Goal: Transaction & Acquisition: Purchase product/service

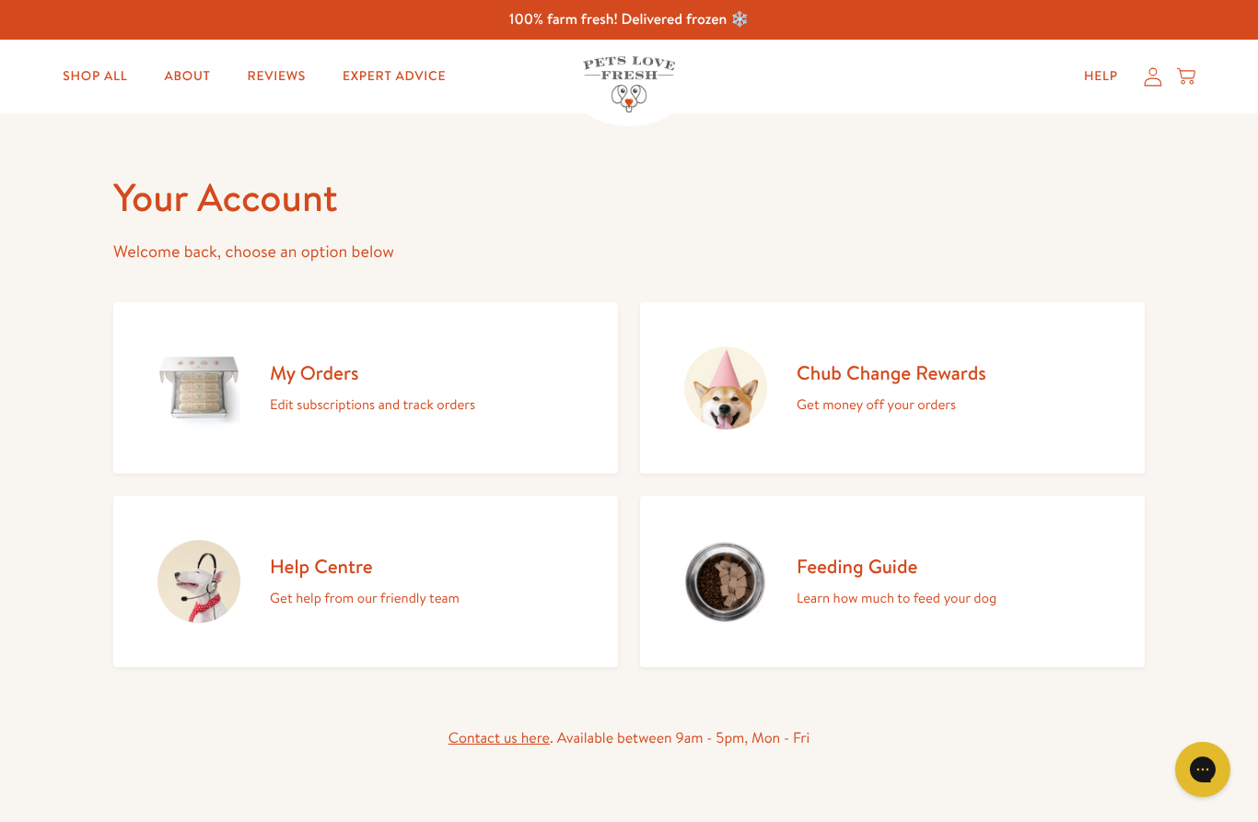
click at [318, 394] on p "Edit subscriptions and track orders" at bounding box center [372, 404] width 205 height 24
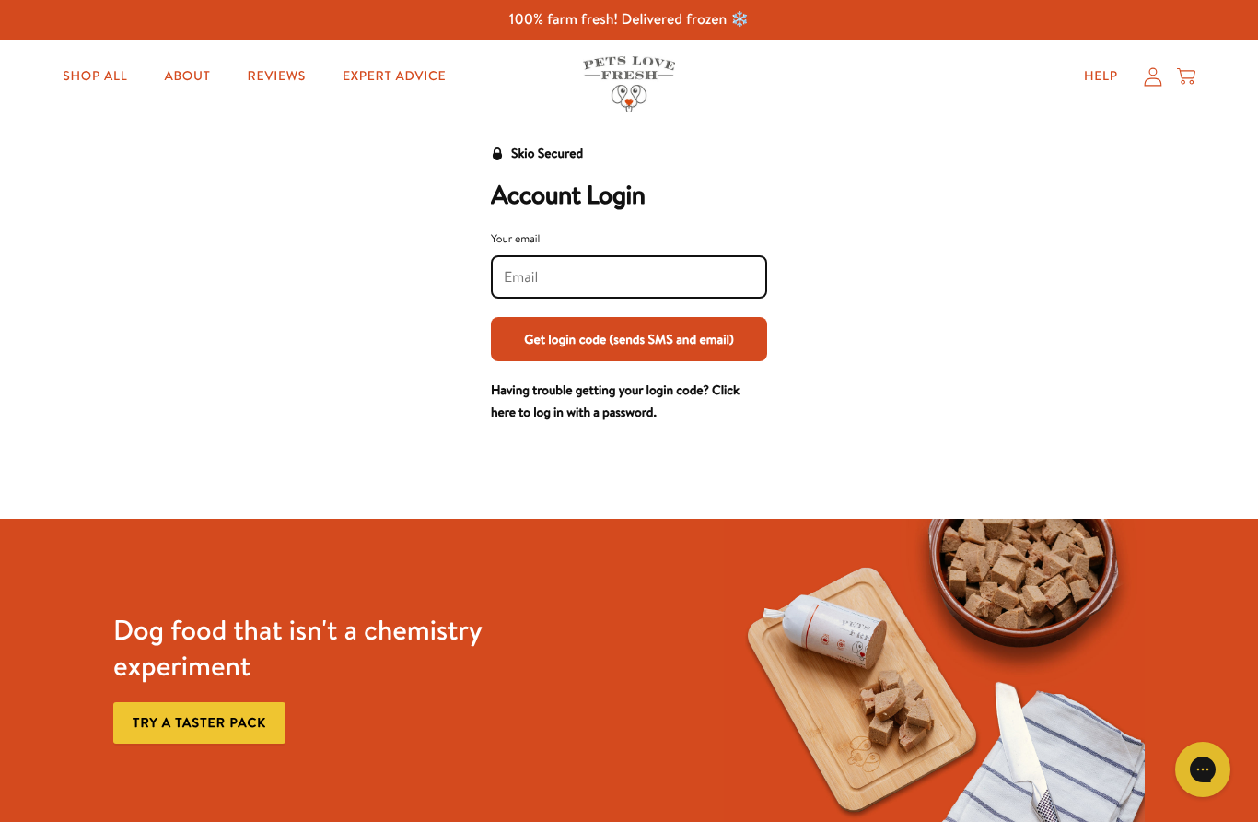
click at [569, 278] on input "Your email" at bounding box center [629, 277] width 251 height 20
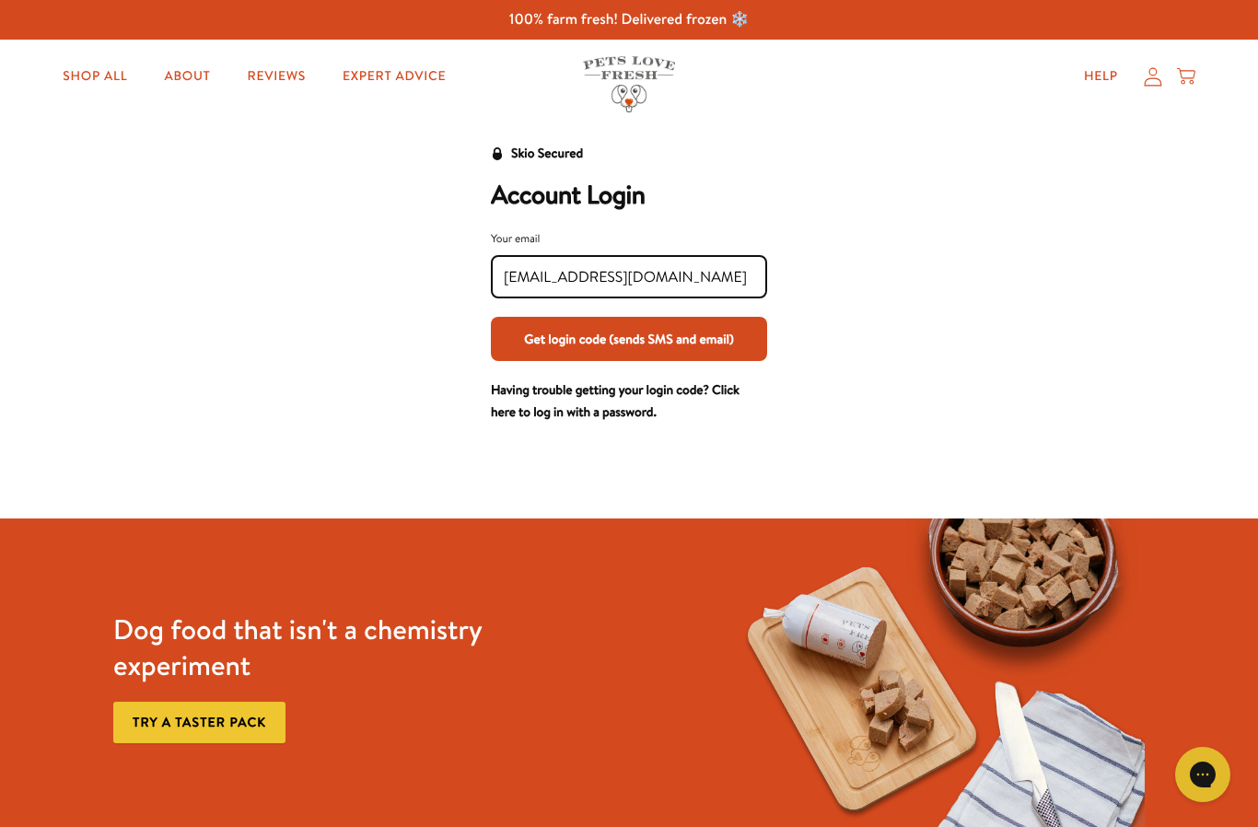
type input "cyda@sky.com"
click at [612, 337] on button "Get login code (sends SMS and email)" at bounding box center [629, 339] width 276 height 44
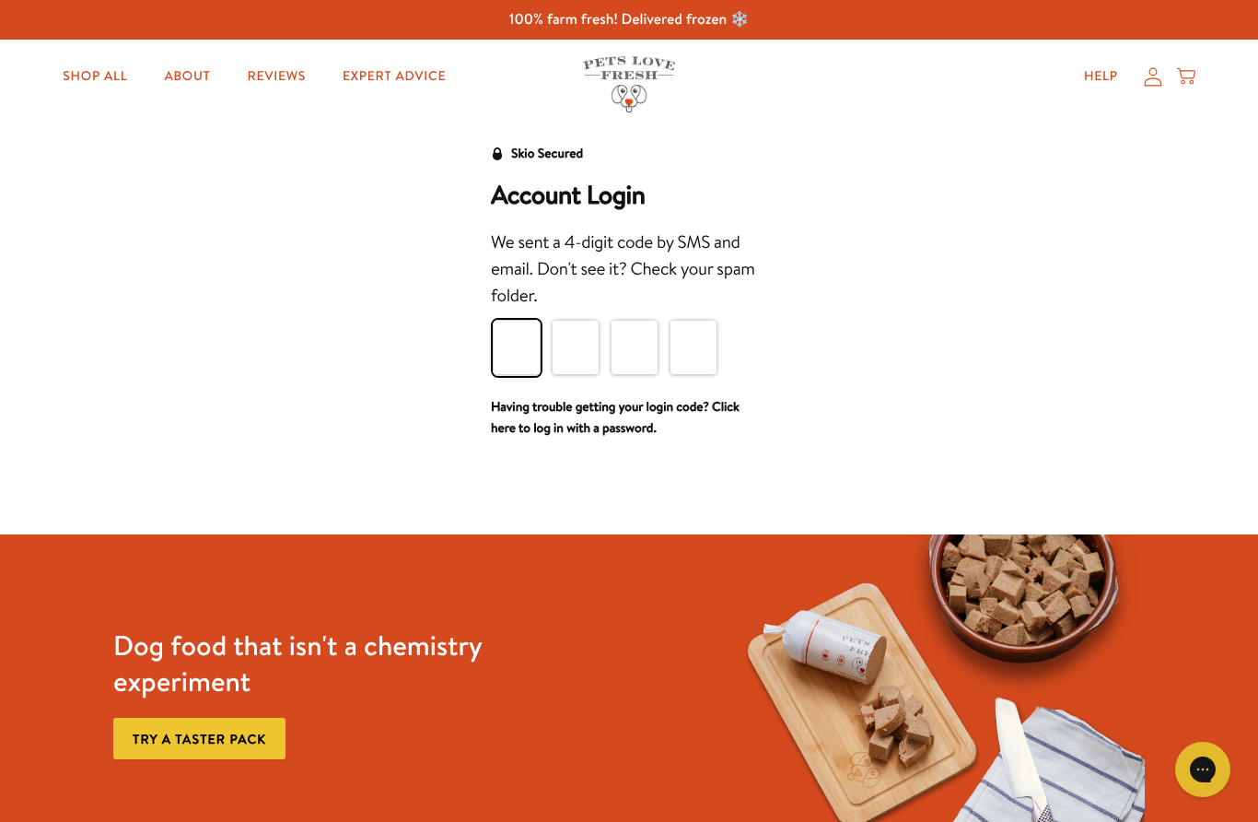
click at [530, 352] on input "Please enter your pin code" at bounding box center [517, 347] width 48 height 55
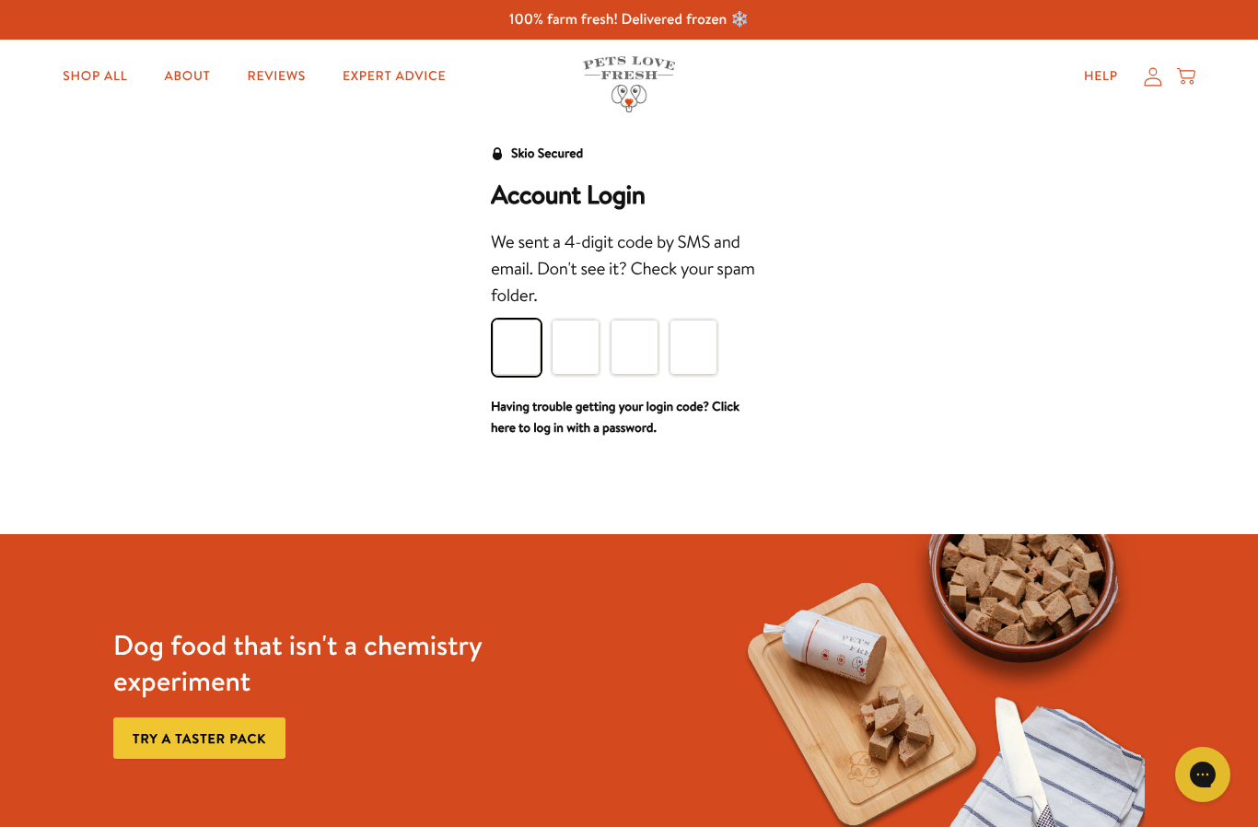
type input "4"
type input "6"
type input "4"
type input "6"
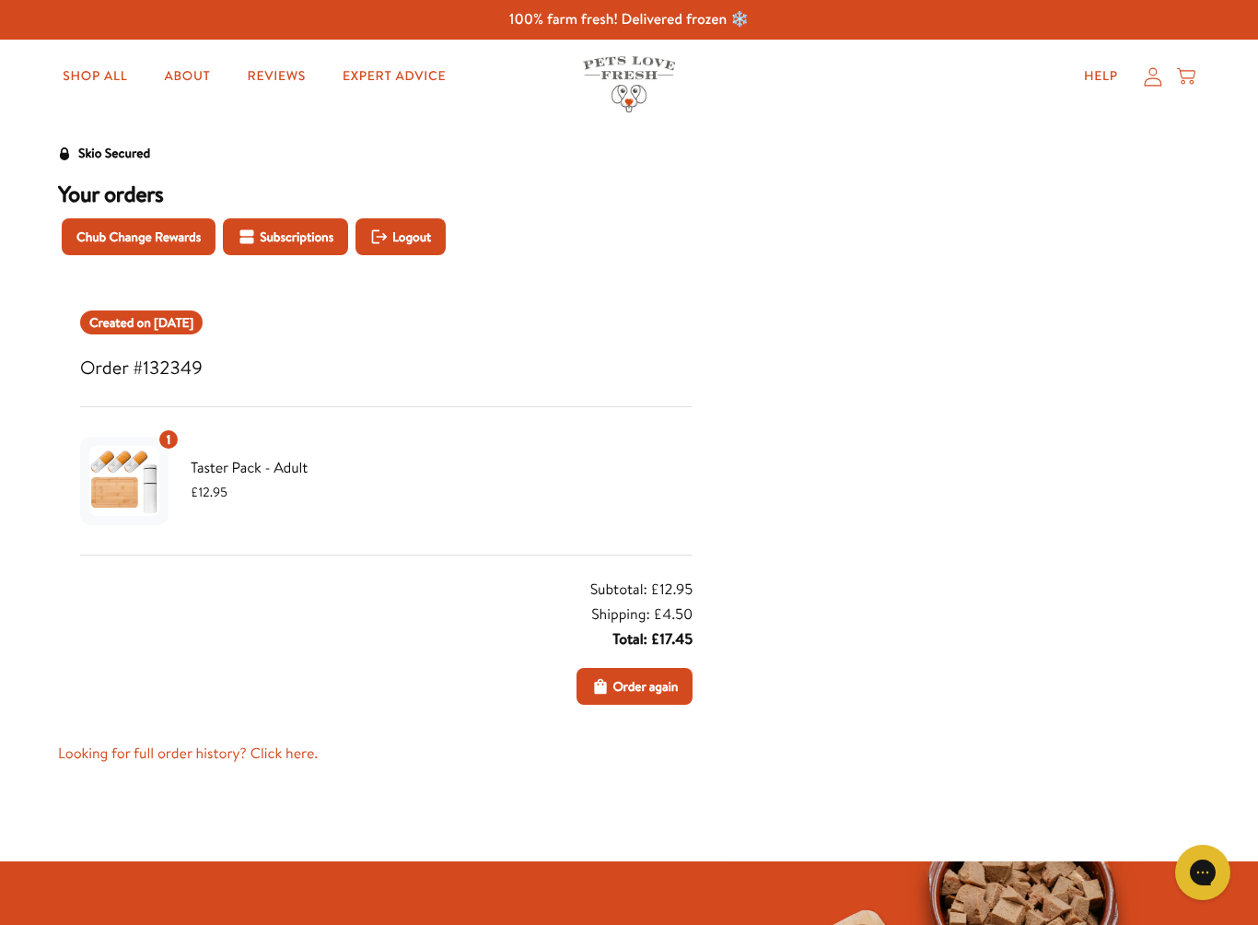
click at [318, 239] on span "Subscriptions" at bounding box center [297, 237] width 74 height 20
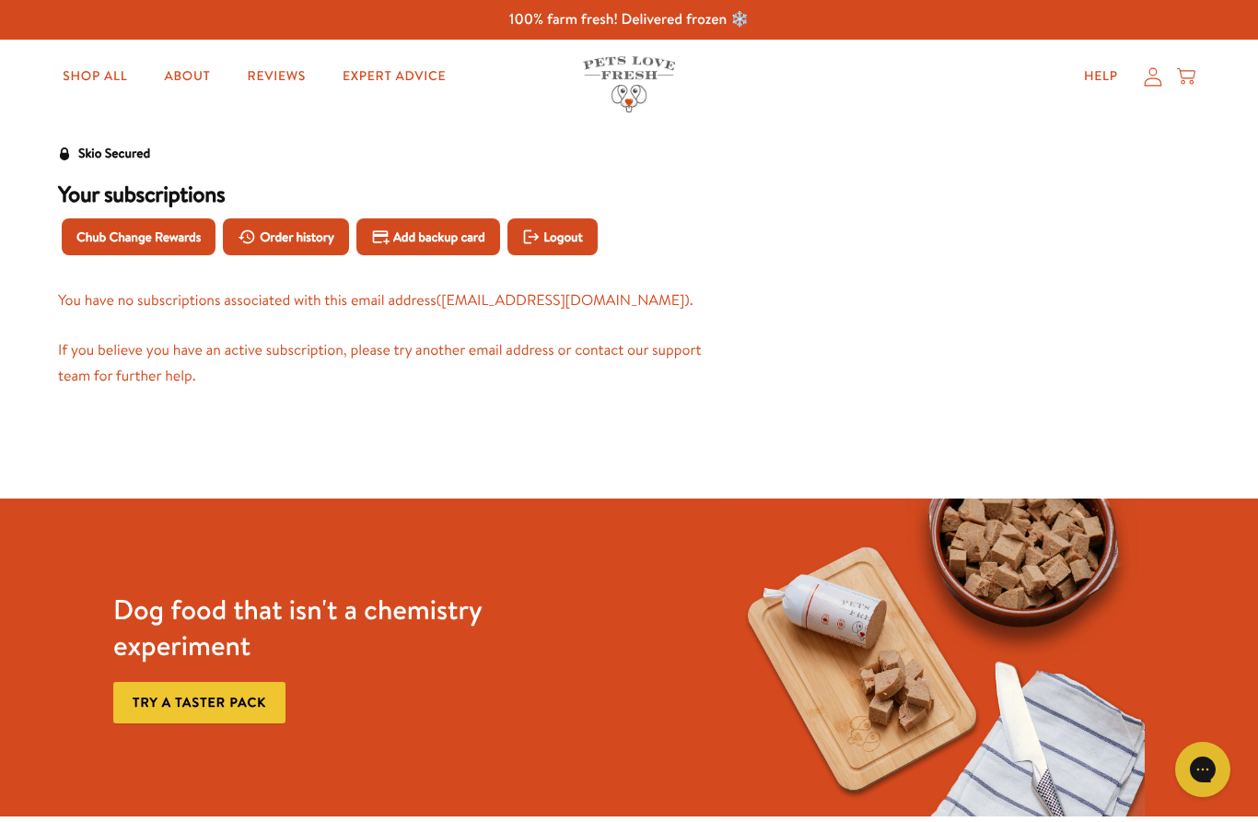
click at [89, 66] on link "Shop All" at bounding box center [95, 76] width 94 height 37
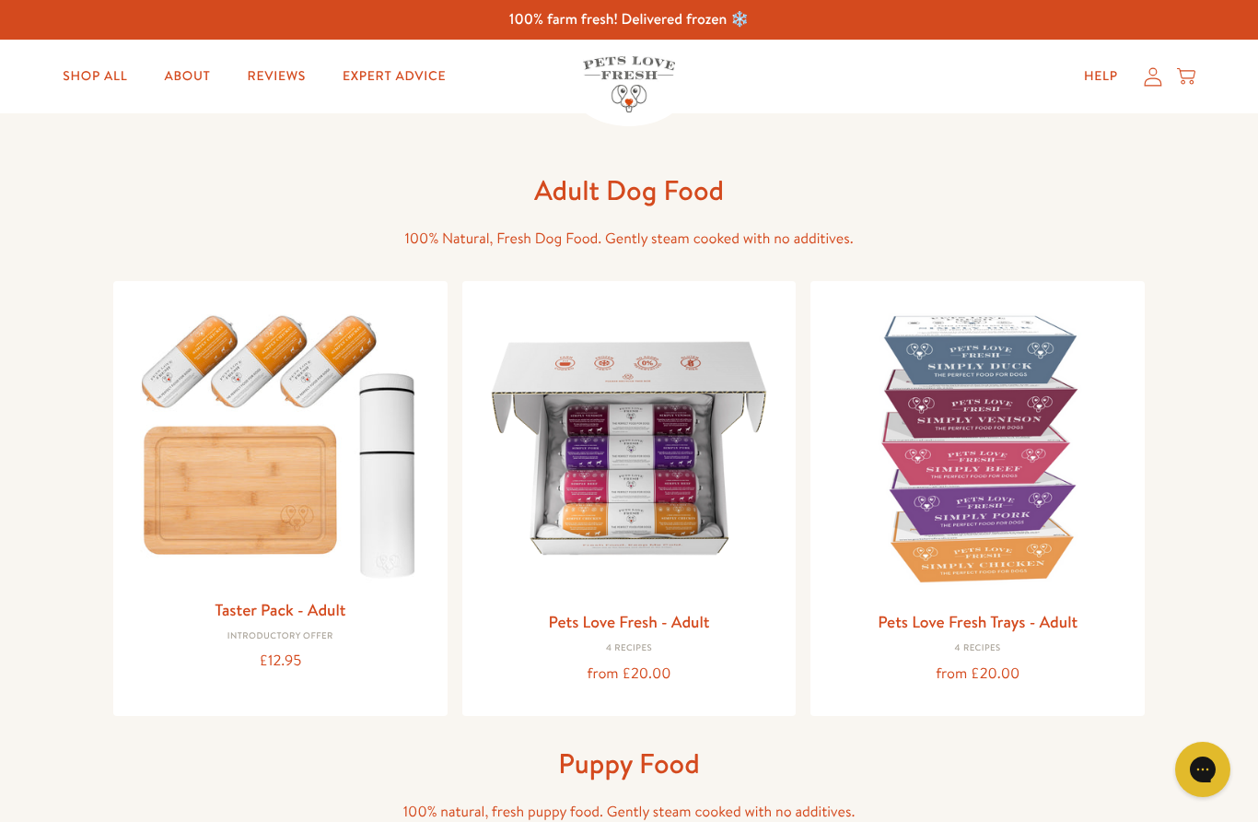
click at [660, 566] on img at bounding box center [629, 448] width 305 height 305
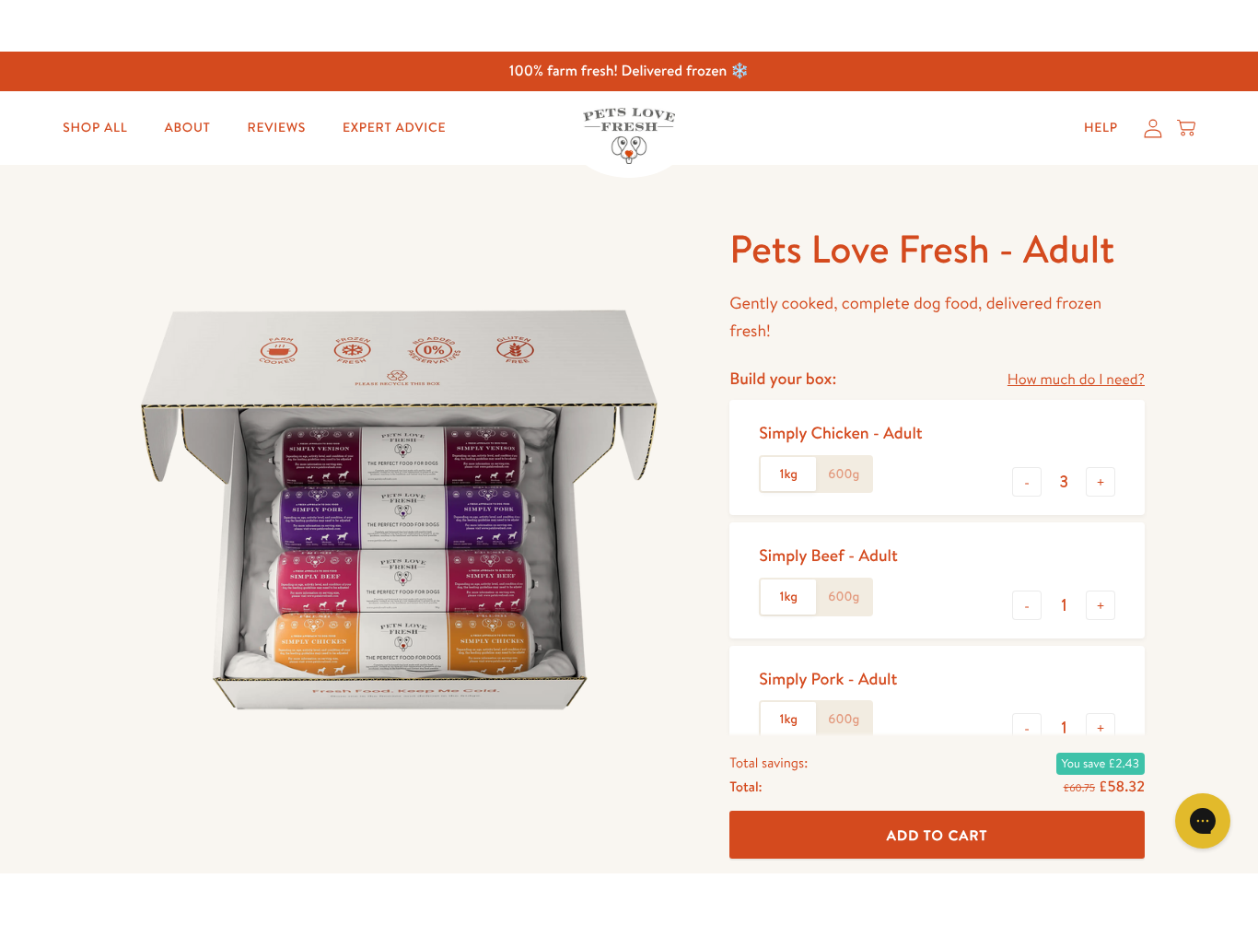
scroll to position [112, 0]
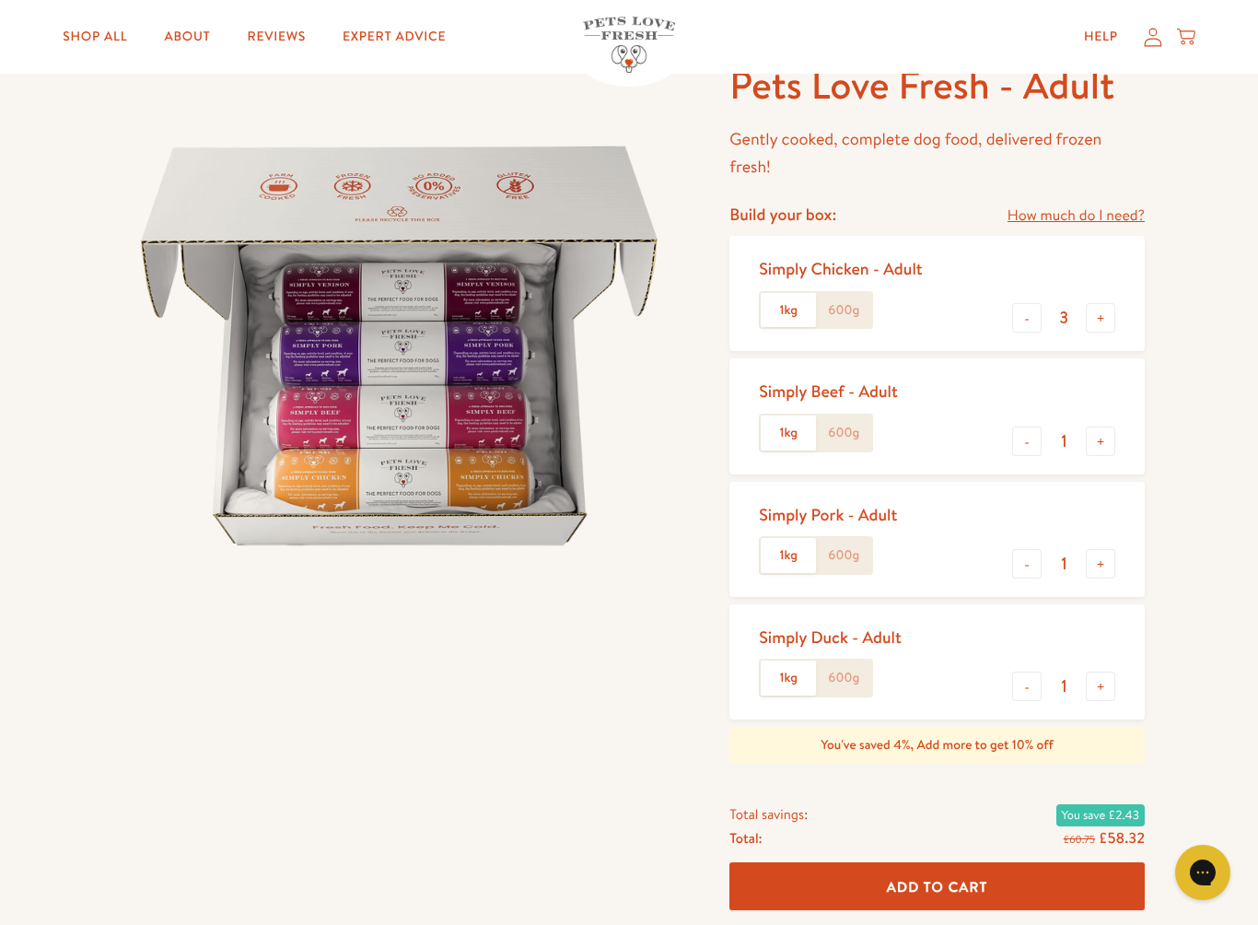
click at [1096, 450] on button "+" at bounding box center [1100, 440] width 29 height 29
click at [1105, 449] on button "+" at bounding box center [1100, 440] width 29 height 29
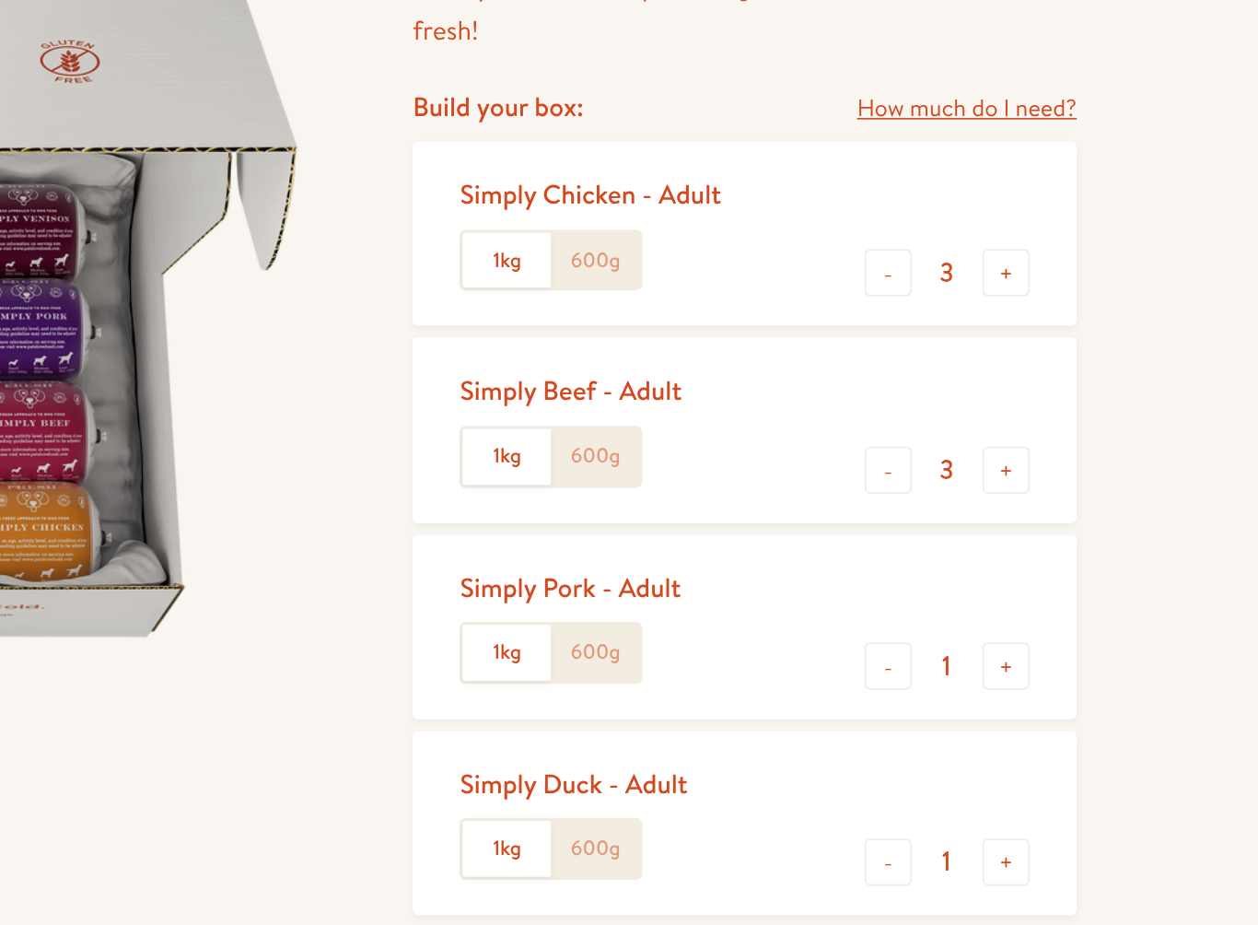
click at [1086, 426] on button "+" at bounding box center [1100, 440] width 29 height 29
click at [1012, 426] on button "-" at bounding box center [1026, 440] width 29 height 29
type input "3"
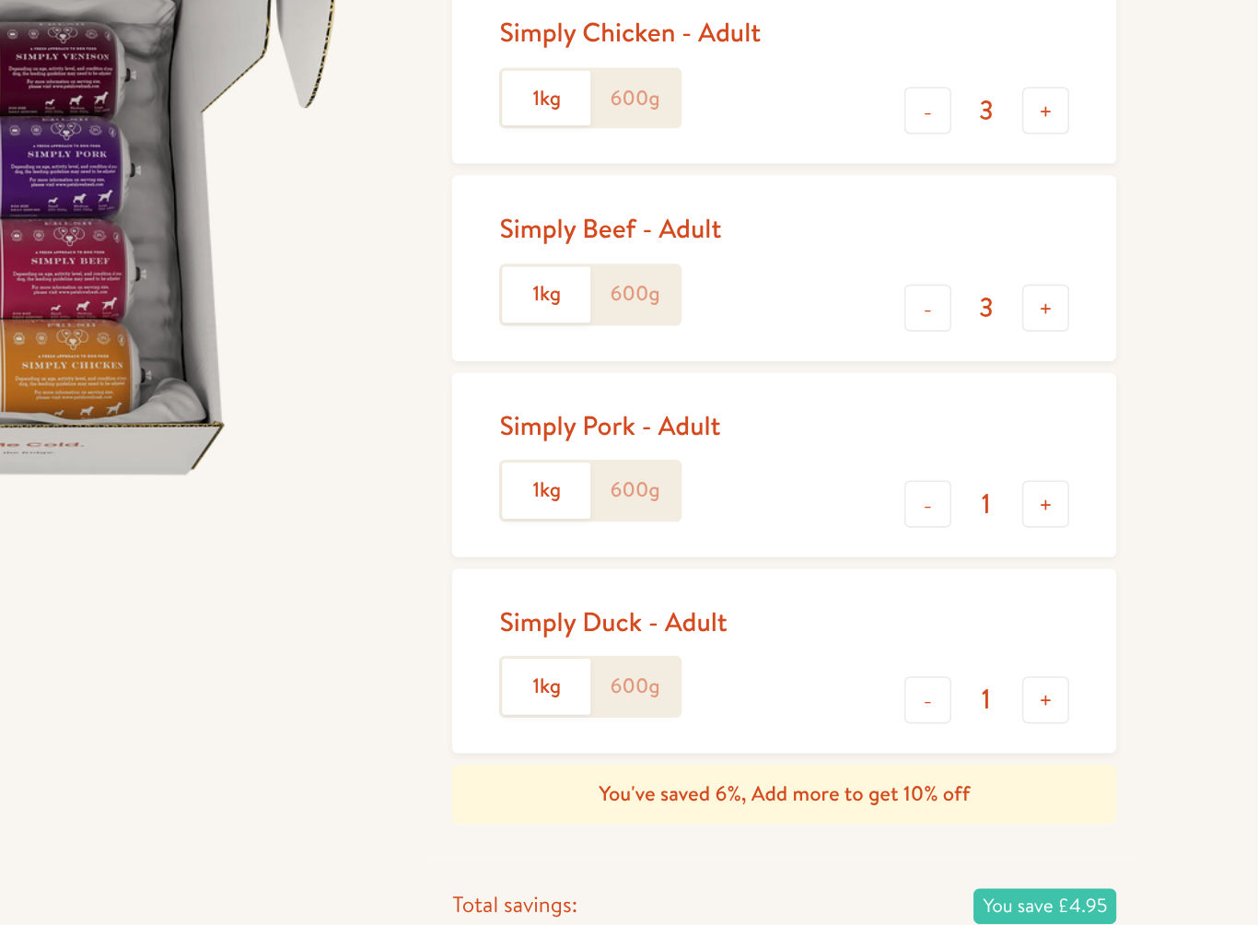
click at [1086, 549] on button "+" at bounding box center [1100, 563] width 29 height 29
type input "2"
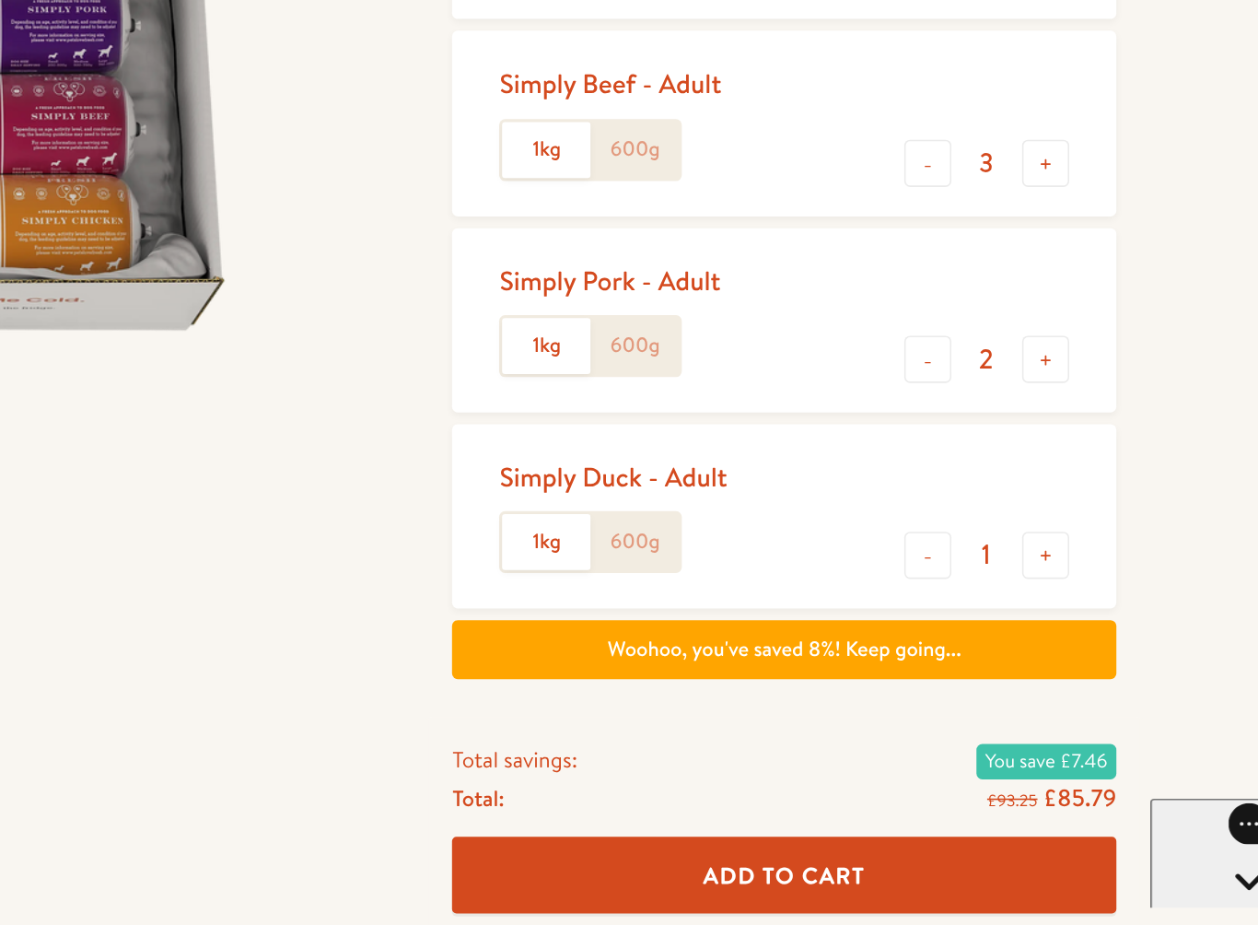
click at [1086, 672] on button "+" at bounding box center [1100, 686] width 29 height 29
type input "2"
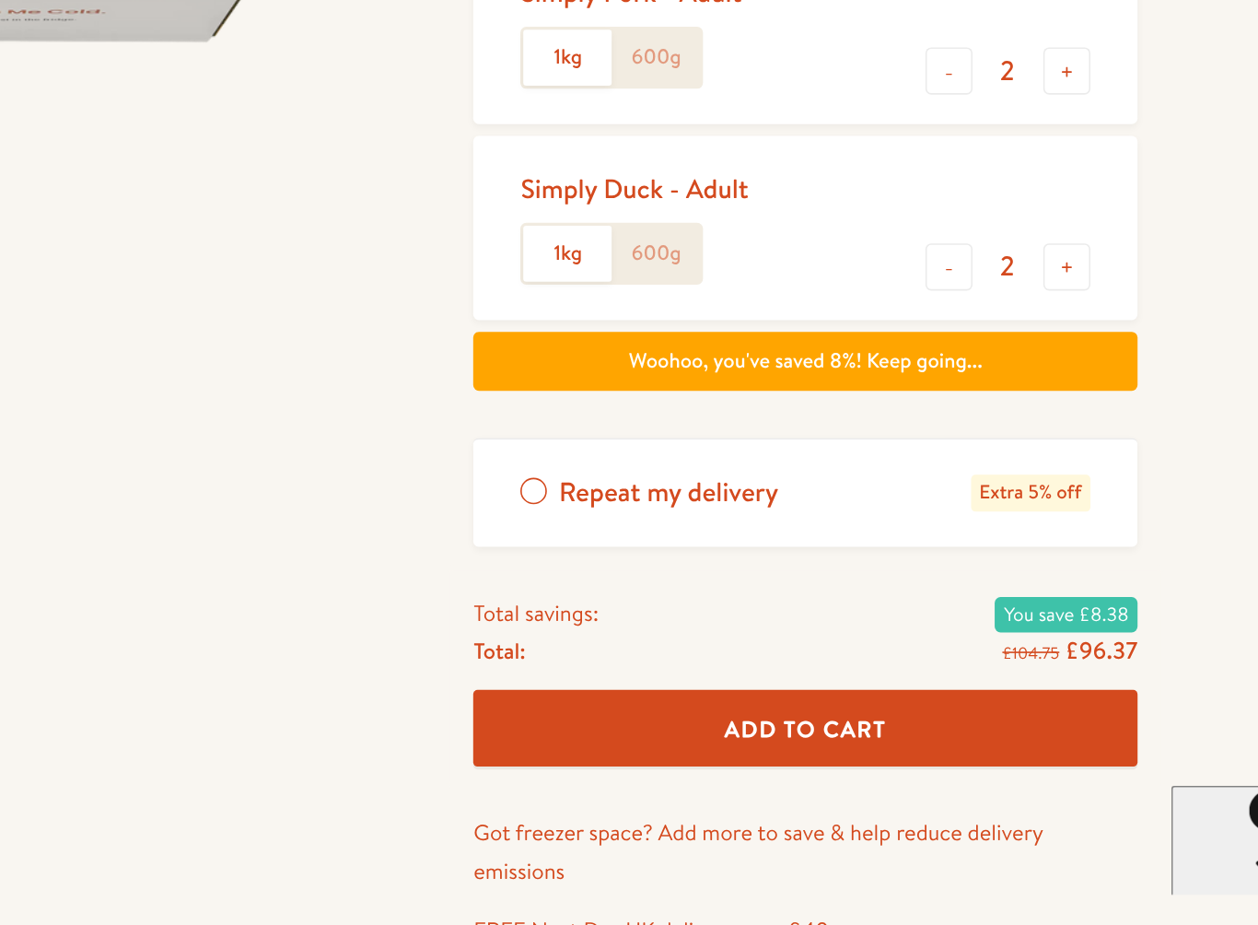
scroll to position [286, 0]
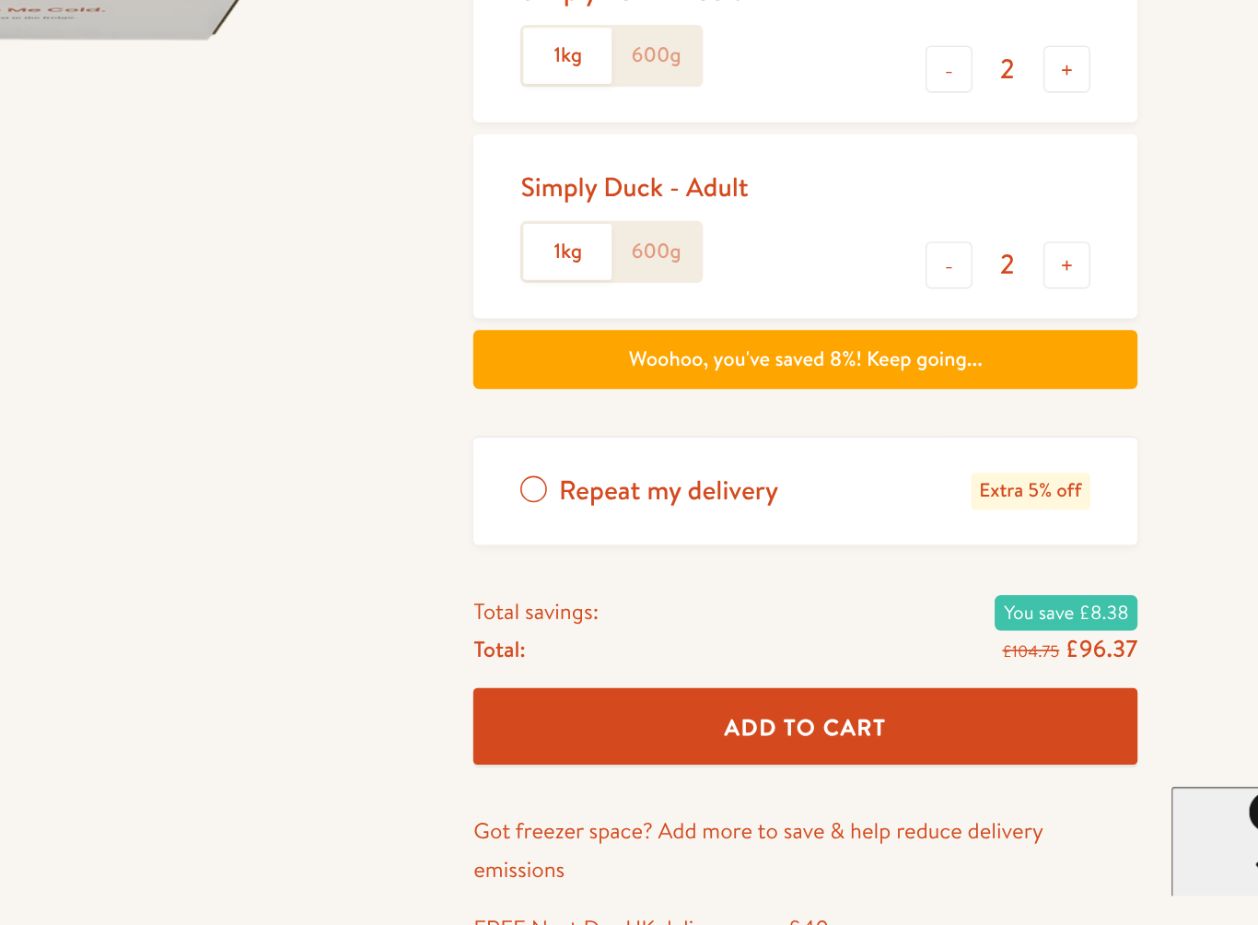
click at [730, 620] on label "Repeat my delivery Extra 5% off" at bounding box center [937, 653] width 415 height 67
click at [0, 0] on input "Repeat my delivery Extra 5% off" at bounding box center [0, 0] width 0 height 0
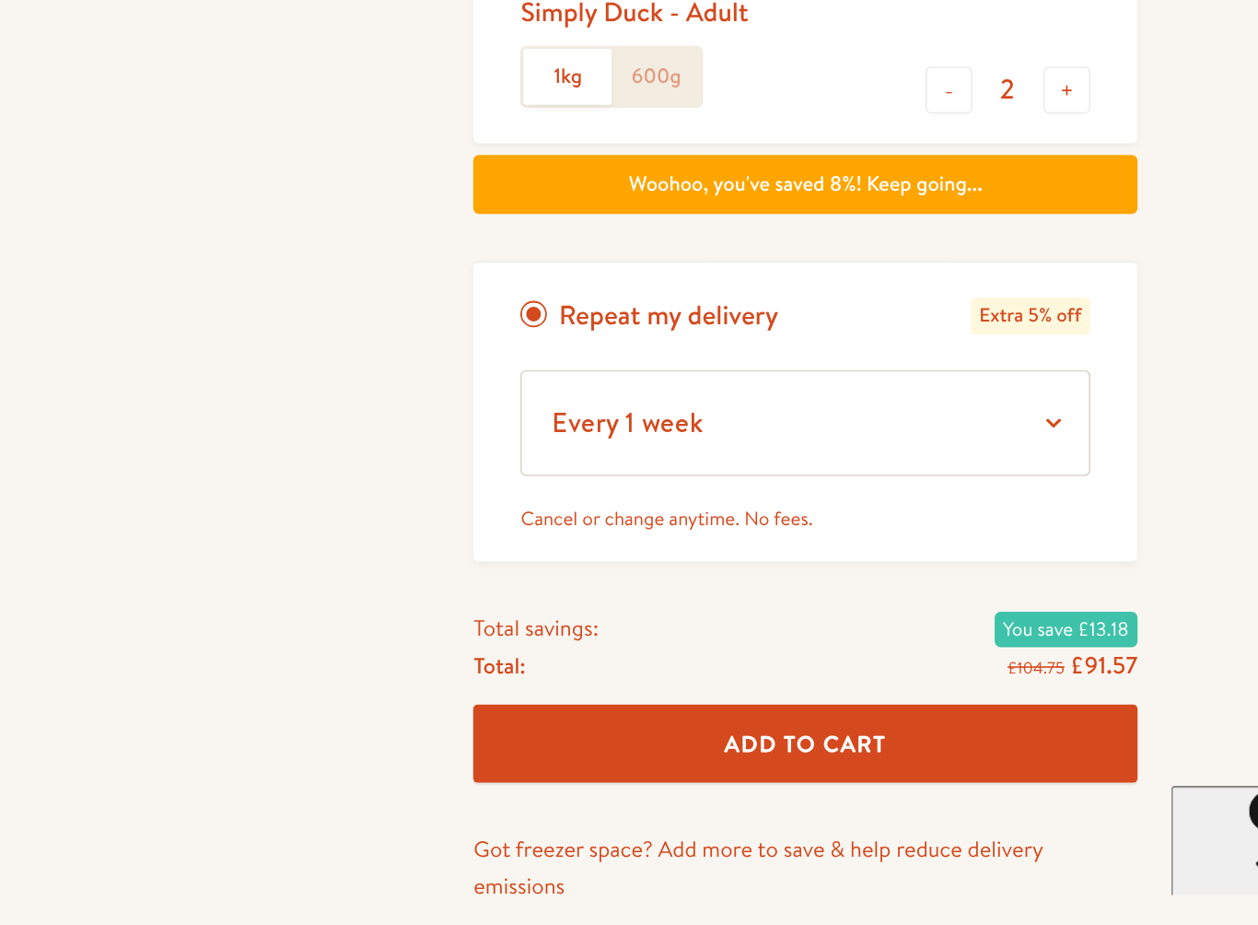
scroll to position [395, 0]
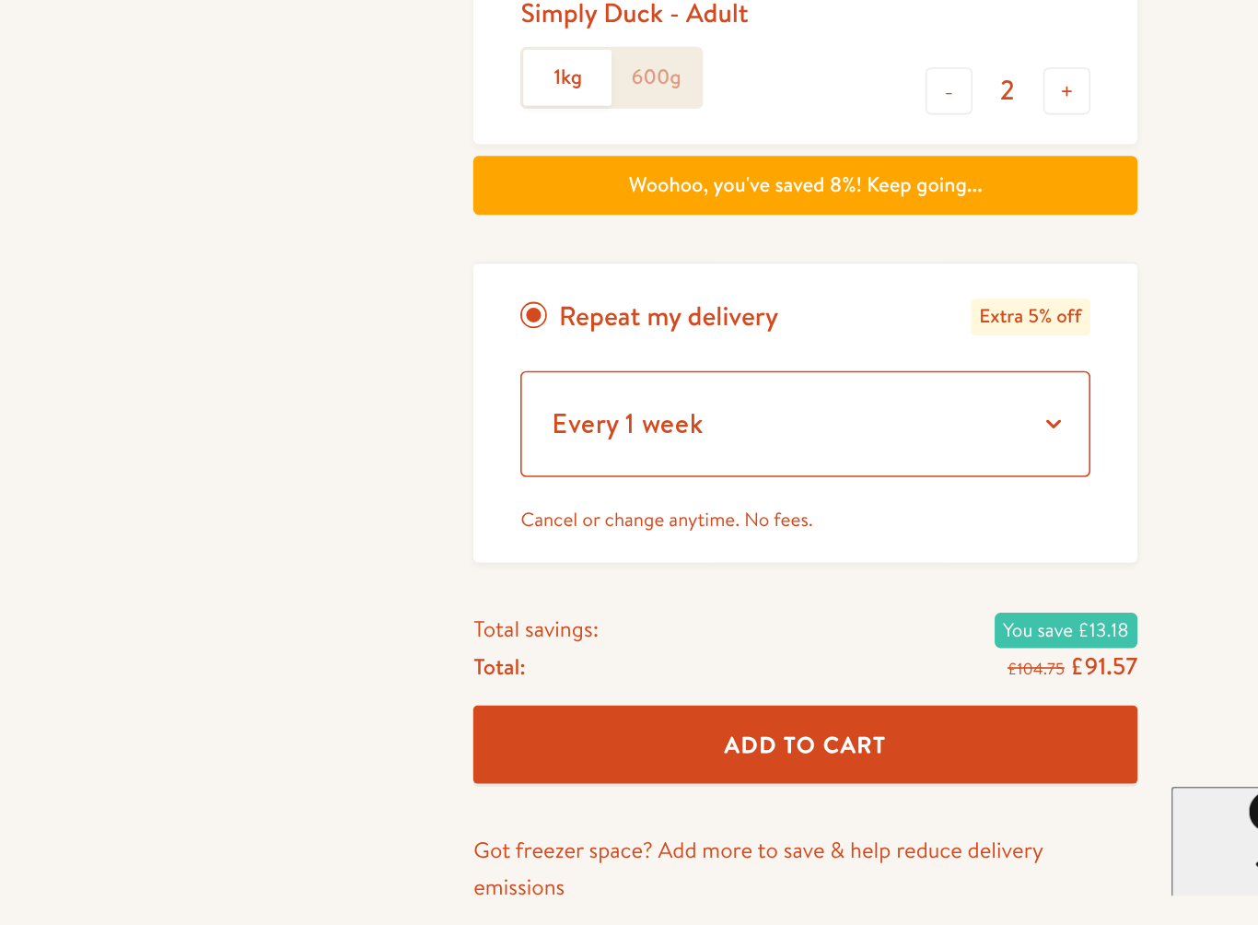
click at [759, 578] on select "Every 1 week Every 2 weeks Every 3 weeks Every 5 weeks Every 7 weeks Every 11 w…" at bounding box center [937, 611] width 356 height 66
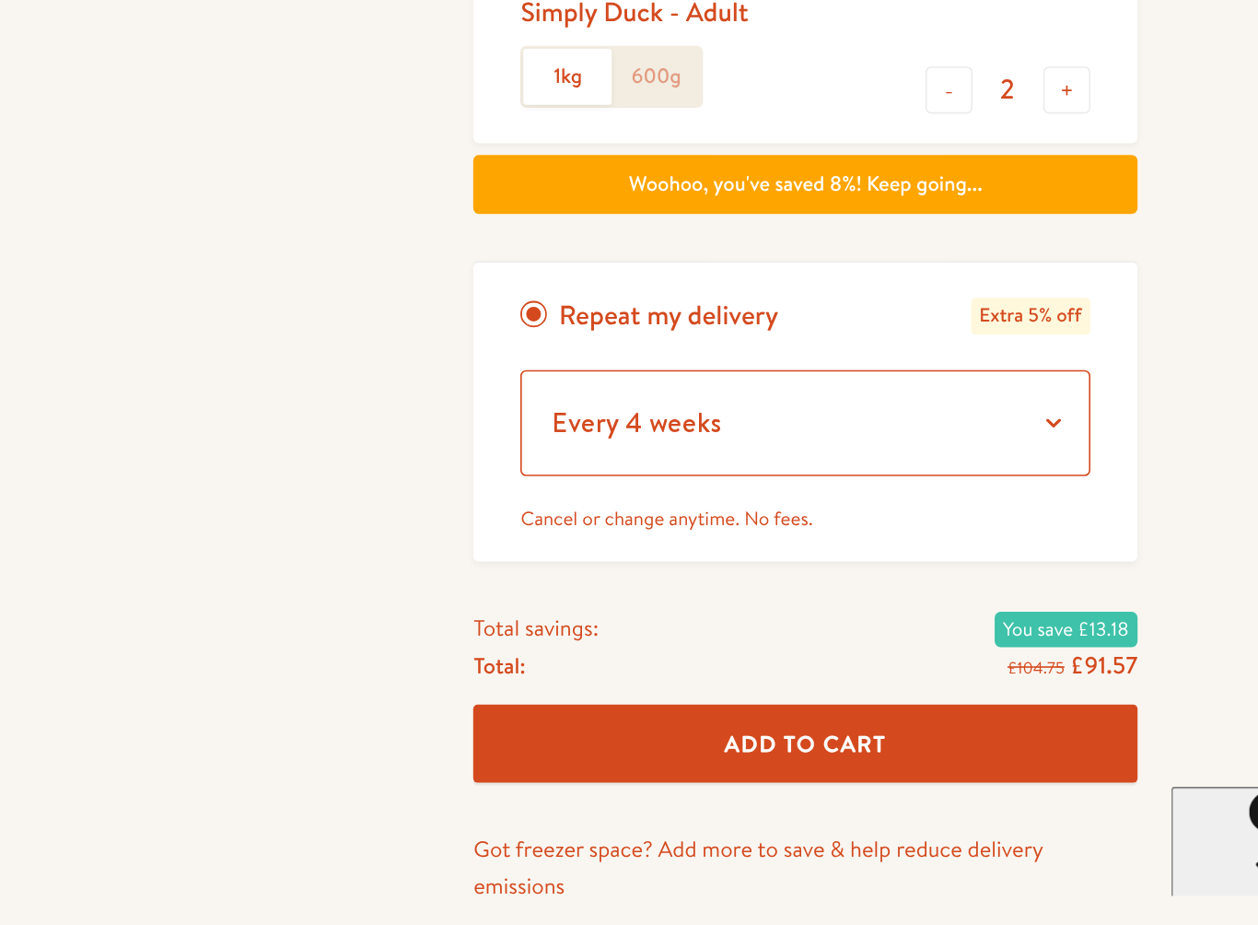
click at [759, 578] on select "Every 1 week Every 2 weeks Every 3 weeks Every 5 weeks Every 7 weeks Every 11 w…" at bounding box center [937, 611] width 356 height 66
select select "Every 4 weeks"
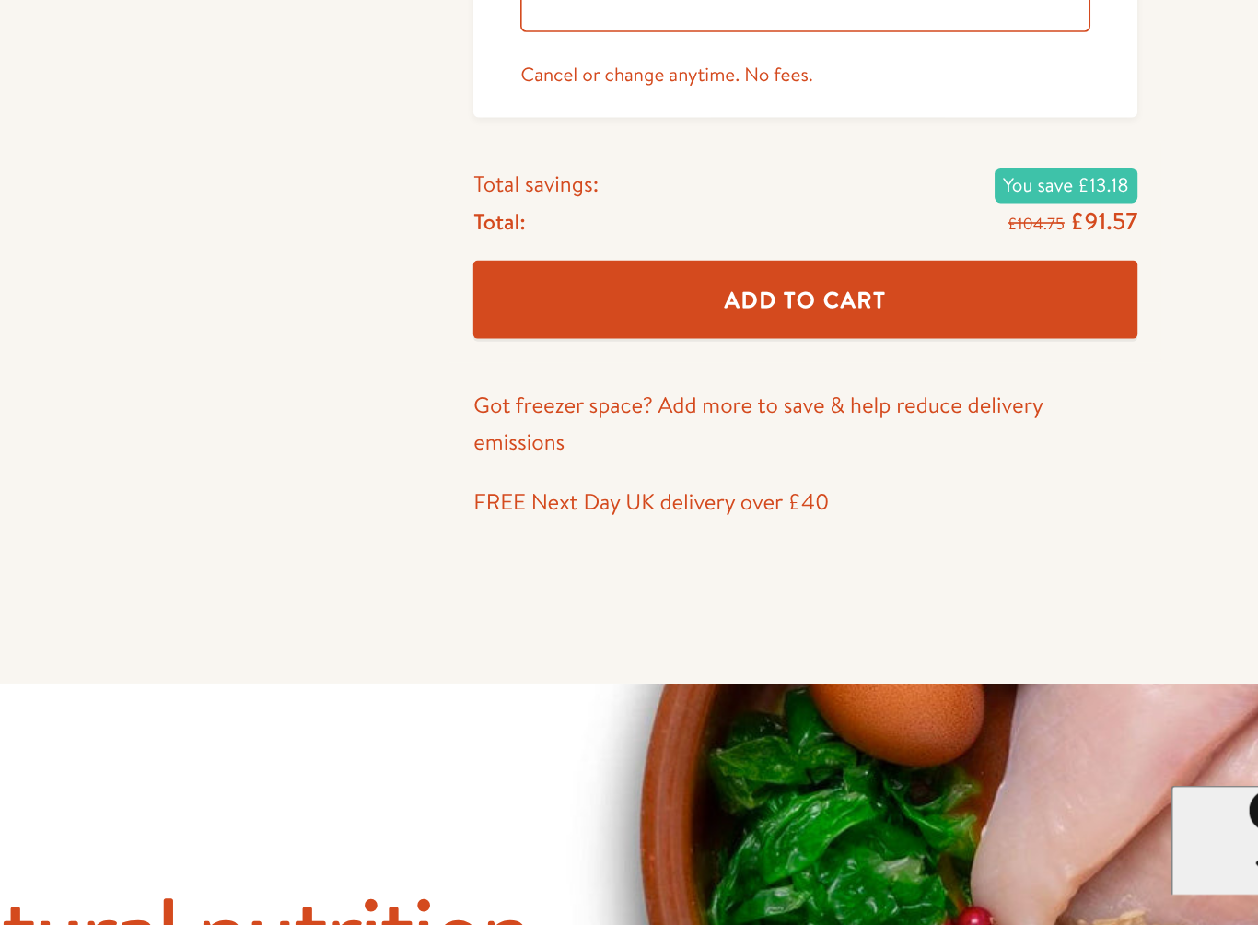
scroll to position [674, 0]
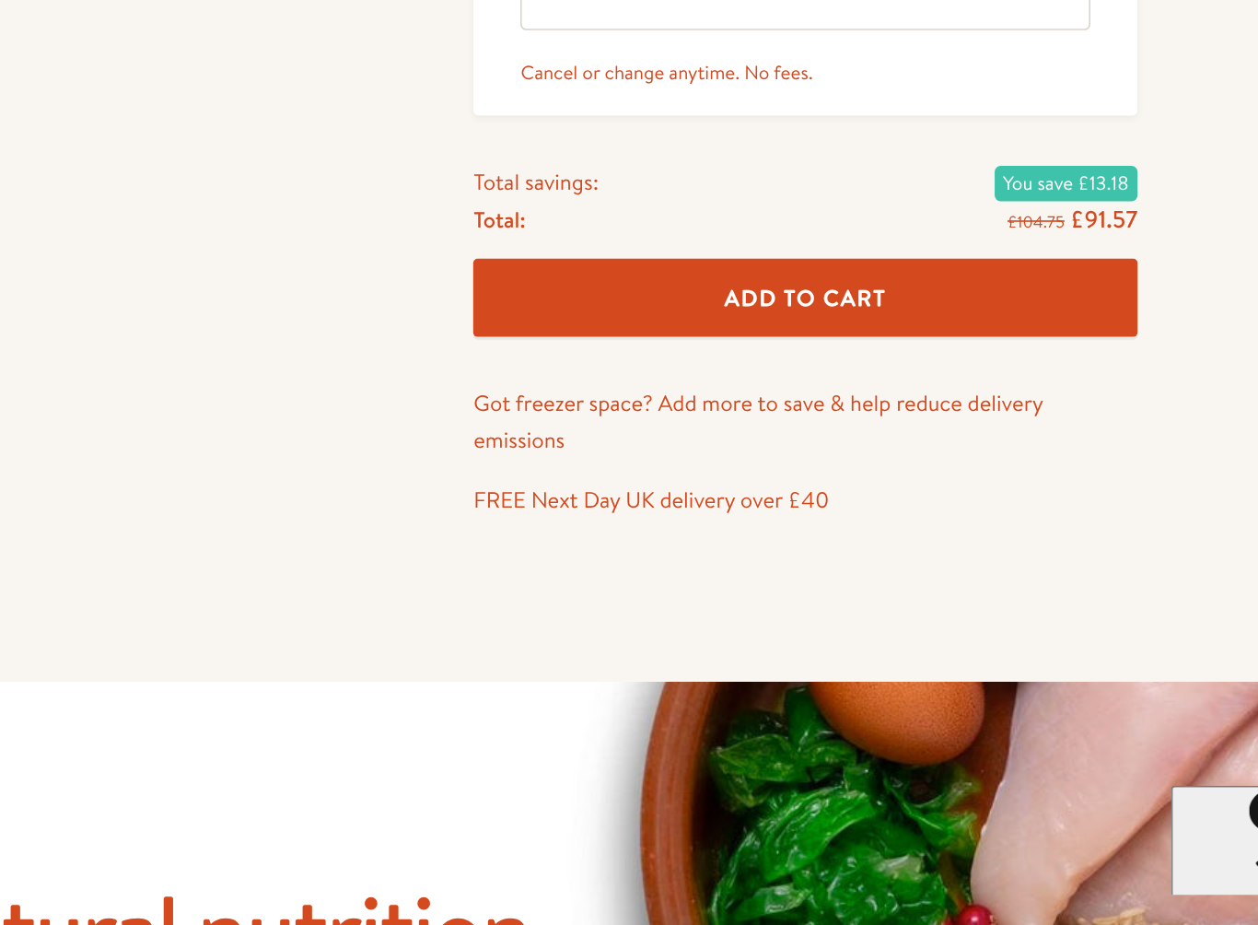
click at [887, 523] on span "Add To Cart" at bounding box center [937, 532] width 101 height 19
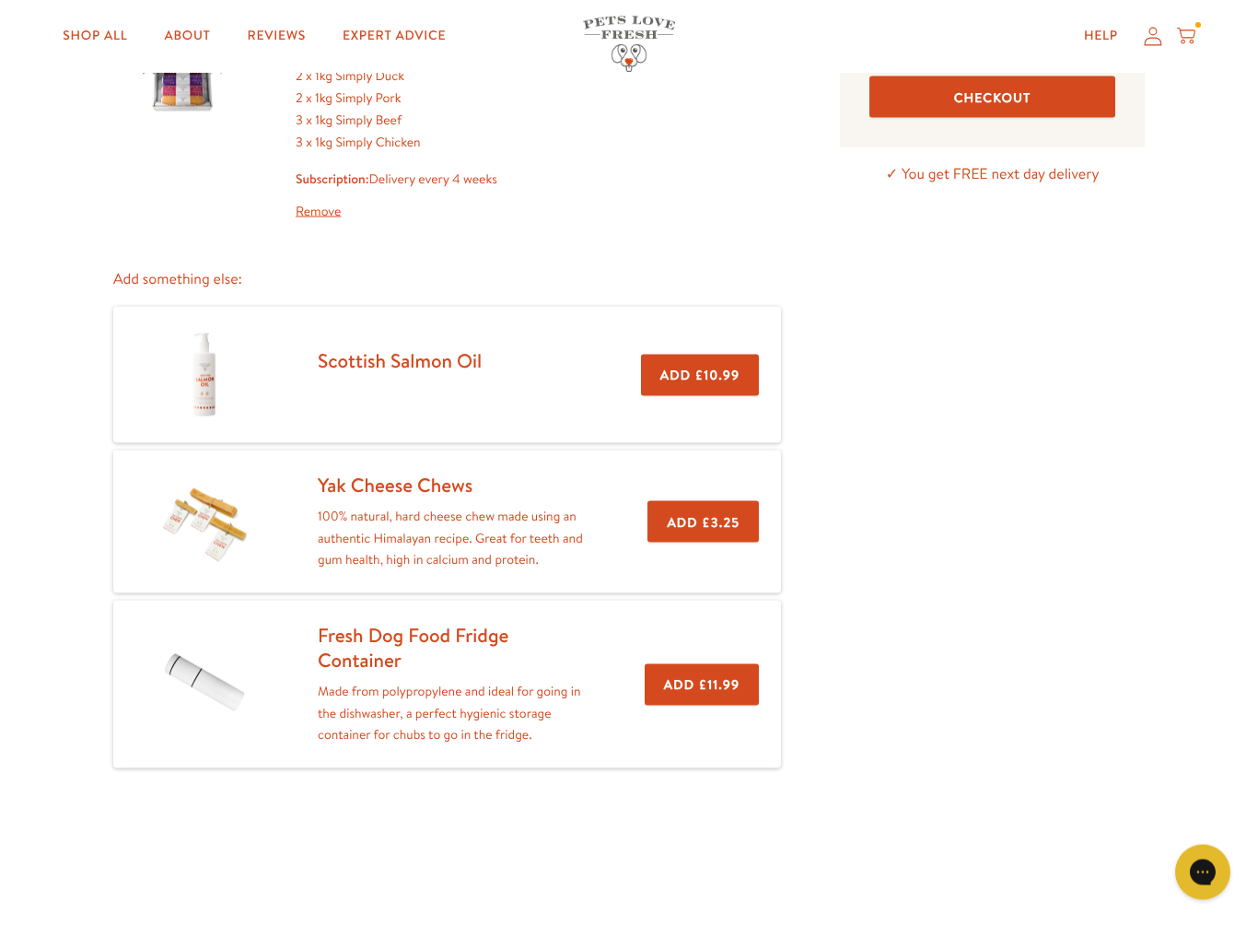
scroll to position [208, 0]
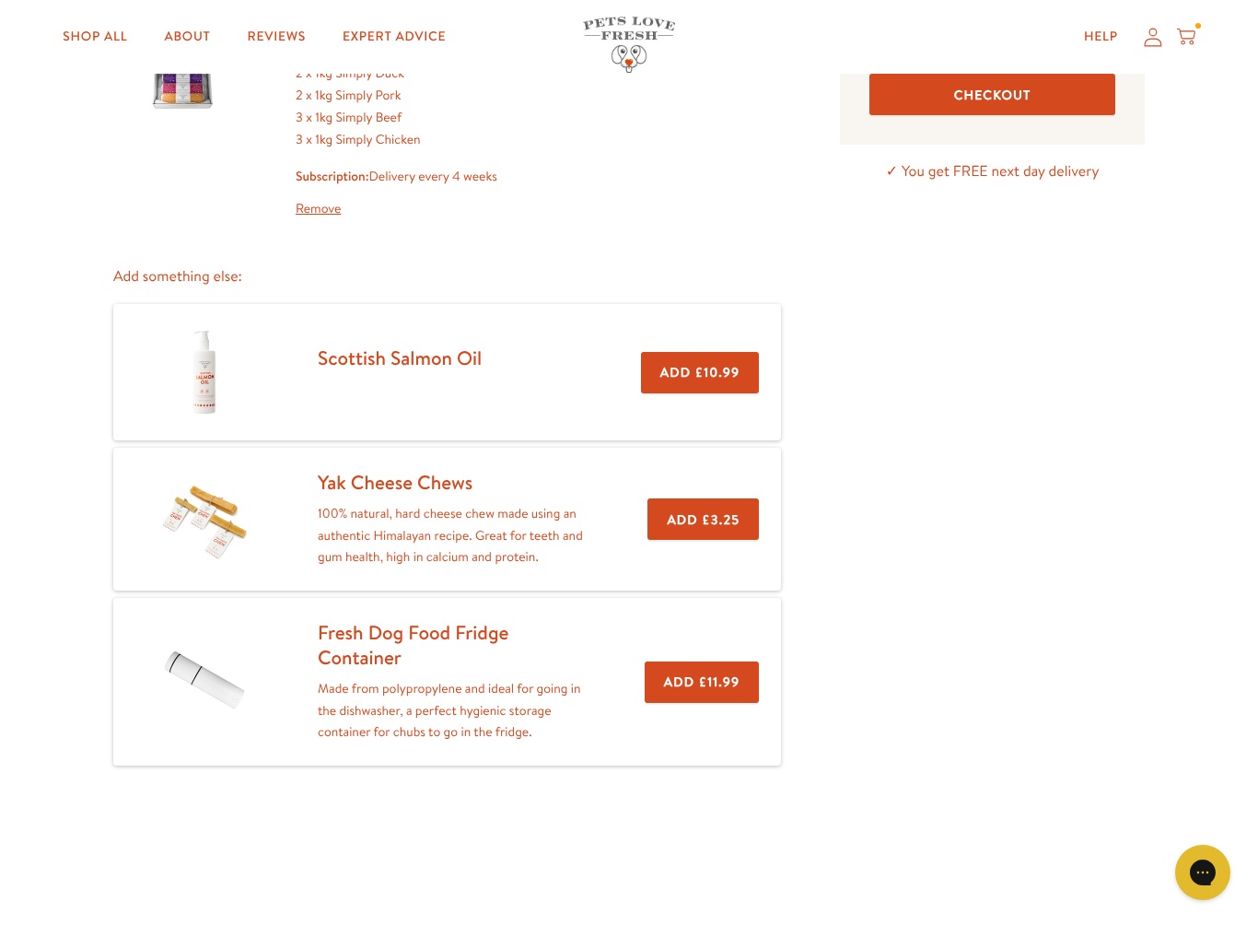
click at [707, 522] on button "Add £3.25" at bounding box center [703, 518] width 111 height 41
click at [705, 531] on button "Adding.." at bounding box center [707, 518] width 104 height 41
click at [706, 527] on button "Adding.." at bounding box center [707, 518] width 104 height 41
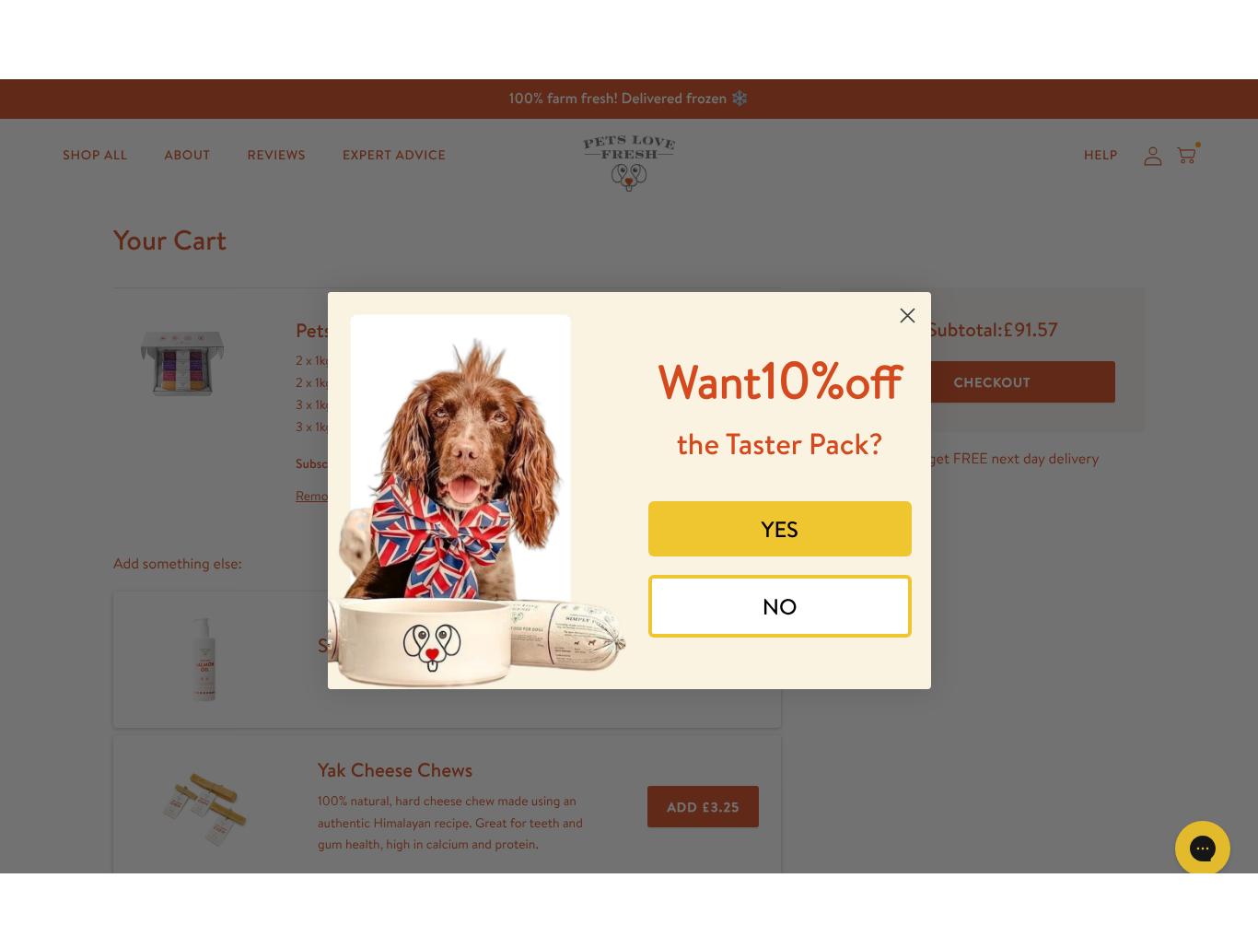
scroll to position [26, 0]
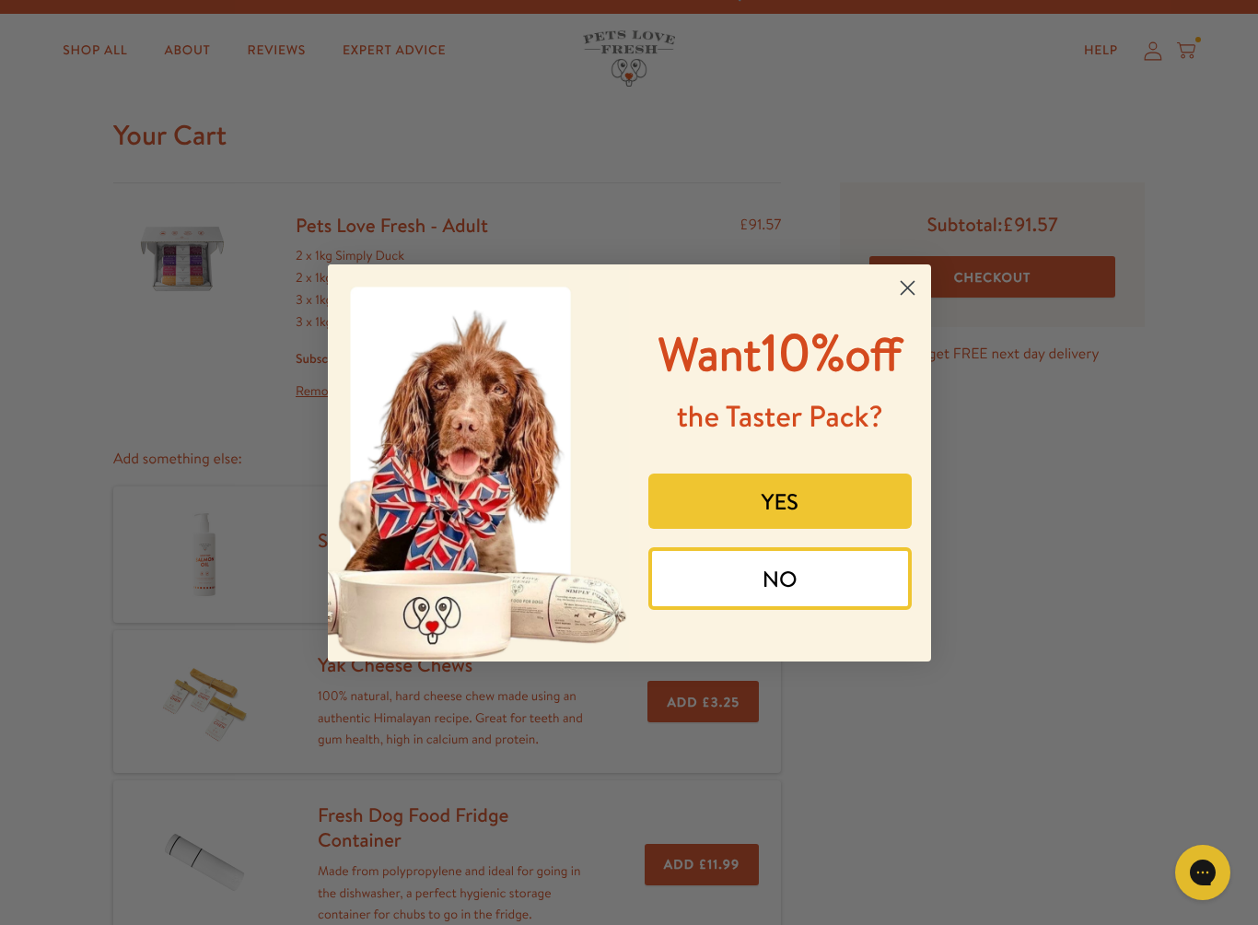
click at [797, 529] on button "YES" at bounding box center [779, 500] width 263 height 55
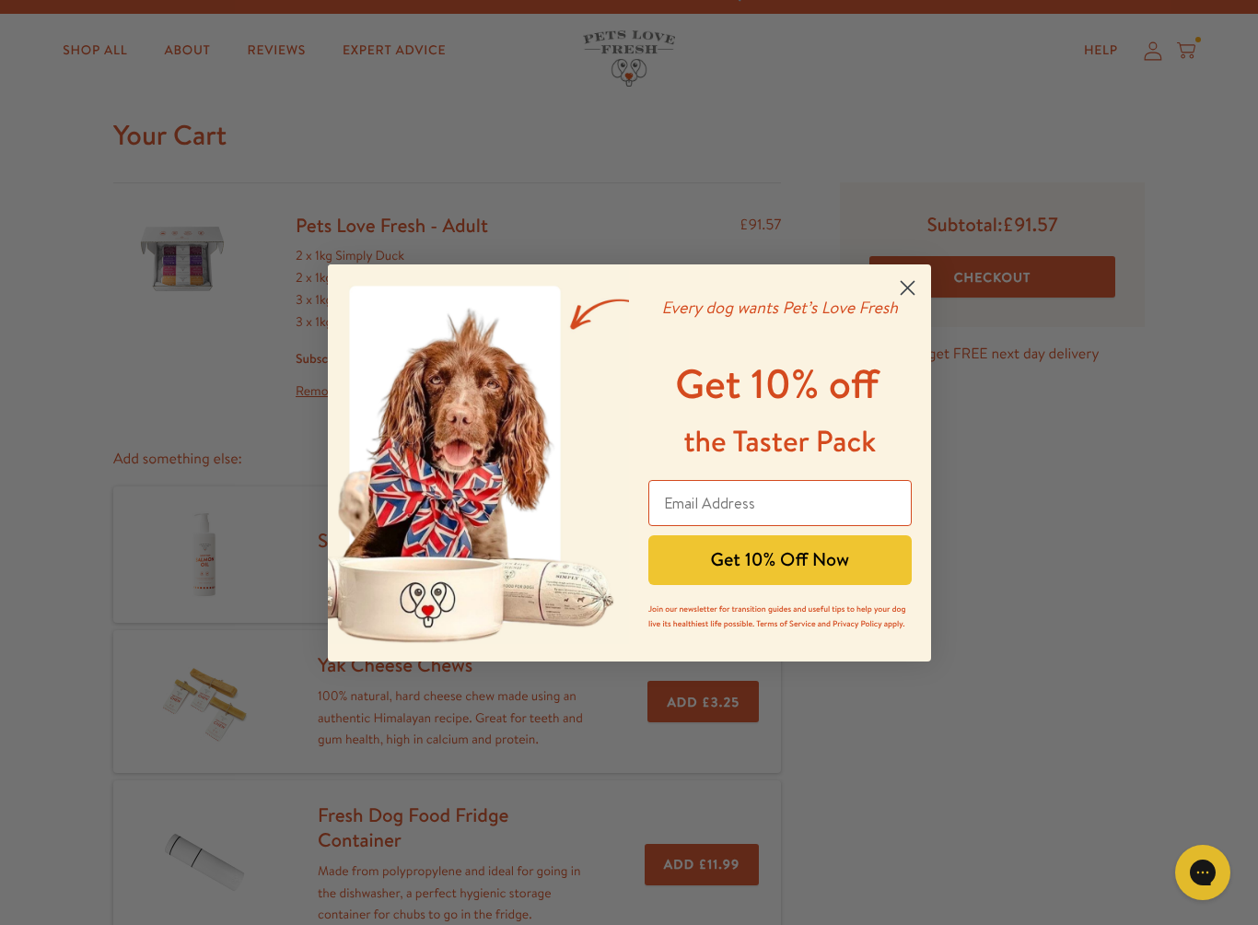
click at [922, 286] on circle "Close dialog" at bounding box center [907, 287] width 30 height 30
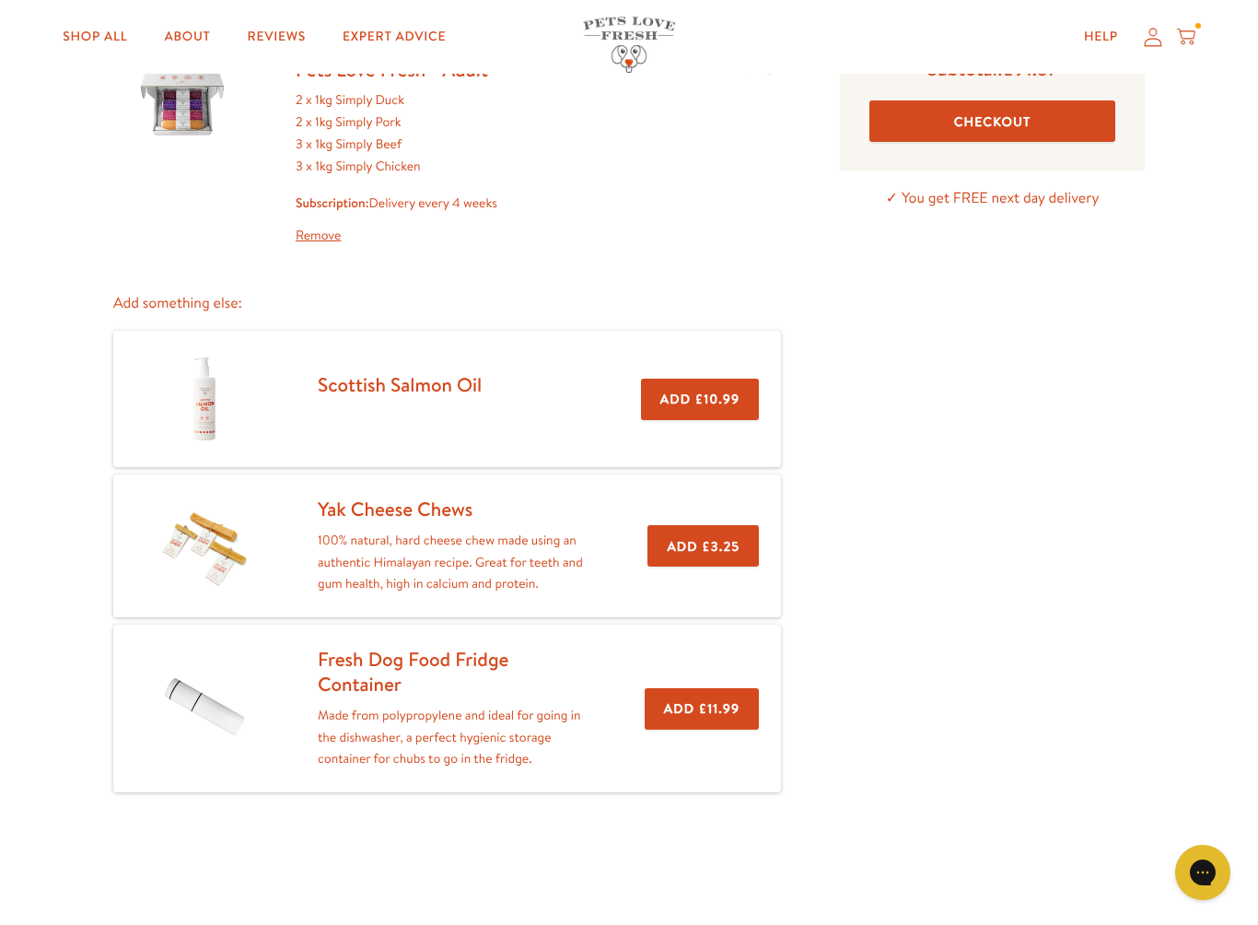
scroll to position [179, 0]
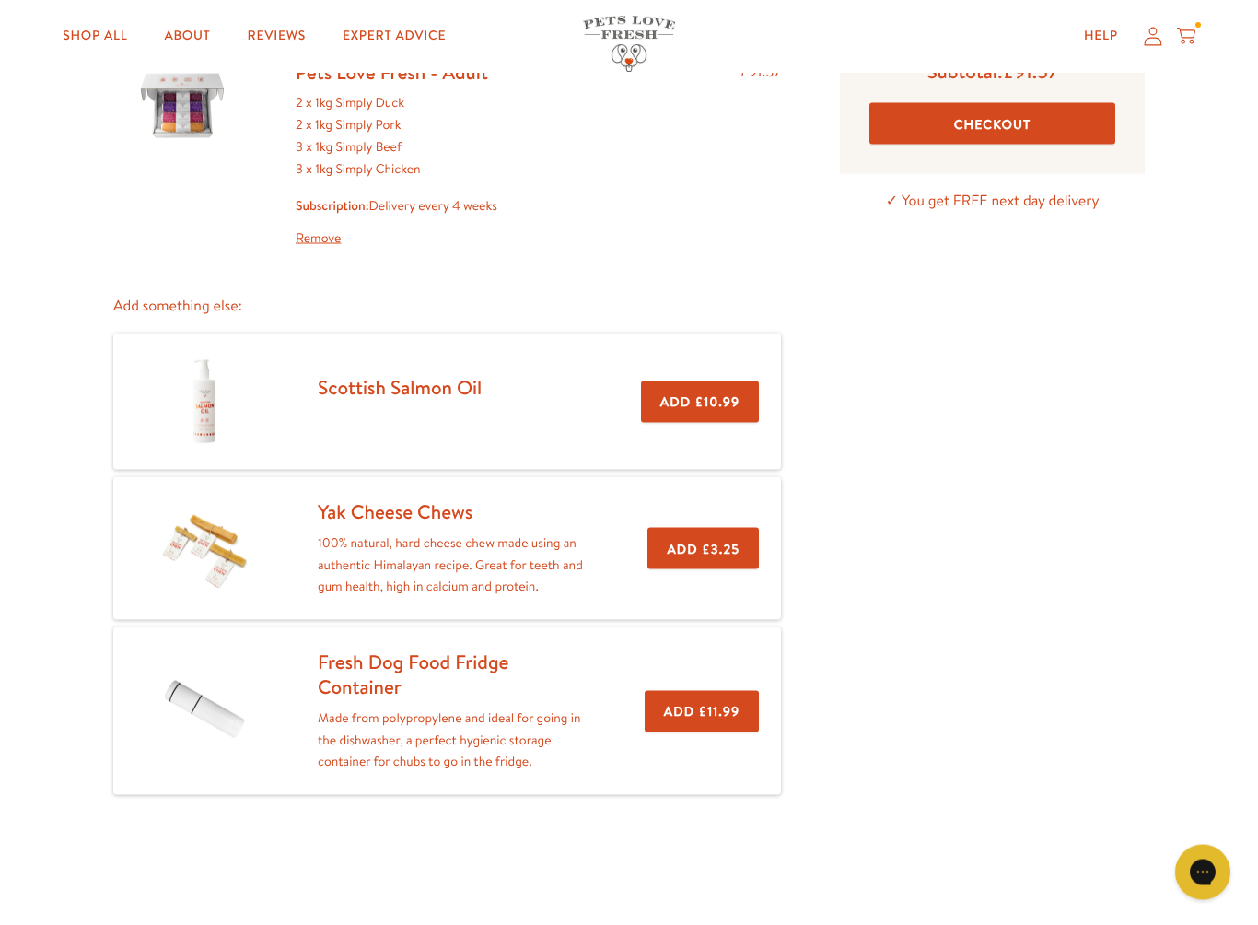
click at [215, 555] on img at bounding box center [204, 549] width 92 height 92
click at [366, 549] on p "100% natural, hard cheese chew made using an authentic Himalayan recipe. Great …" at bounding box center [453, 564] width 271 height 65
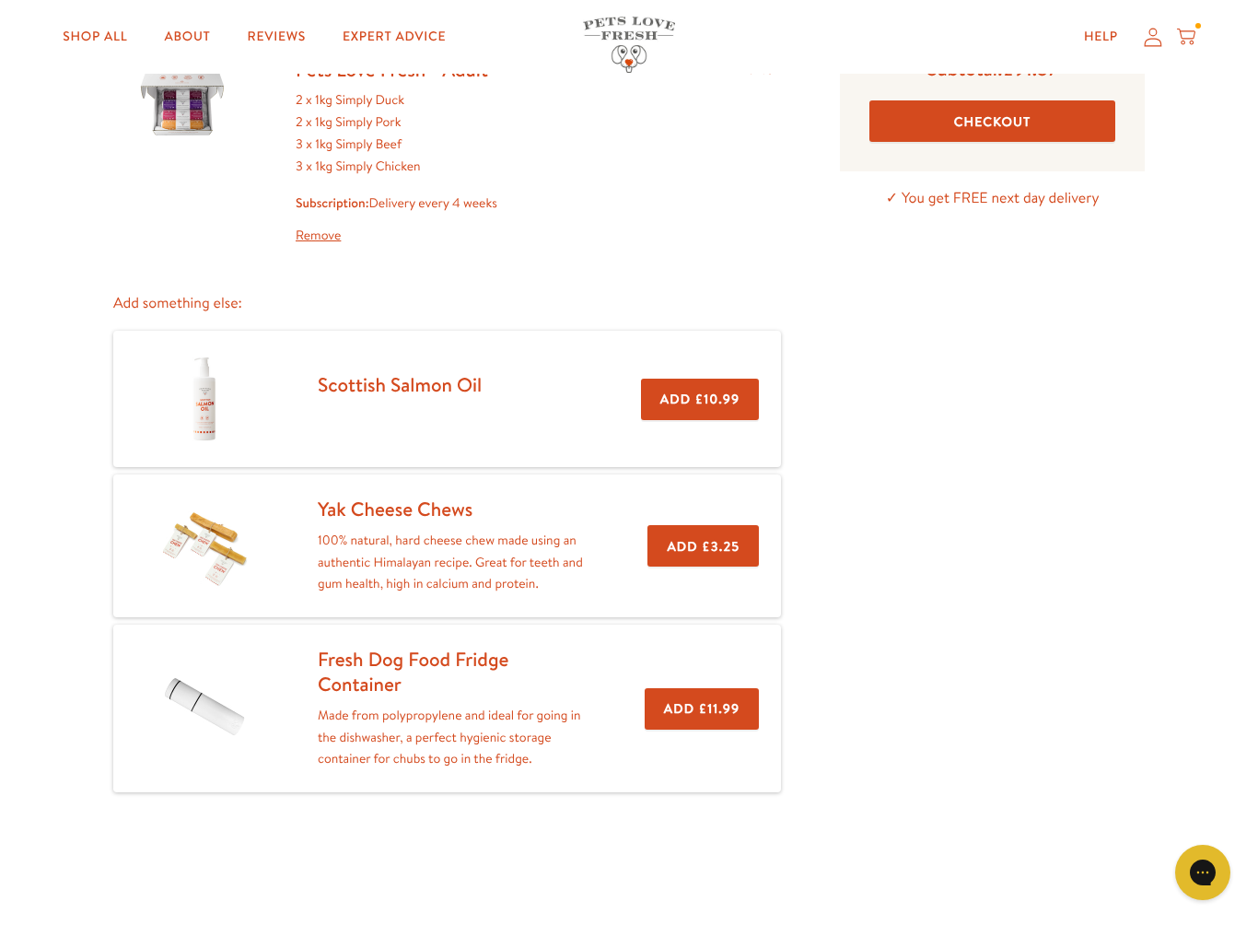
scroll to position [181, 0]
click at [701, 544] on button "Add £3.25" at bounding box center [703, 545] width 111 height 41
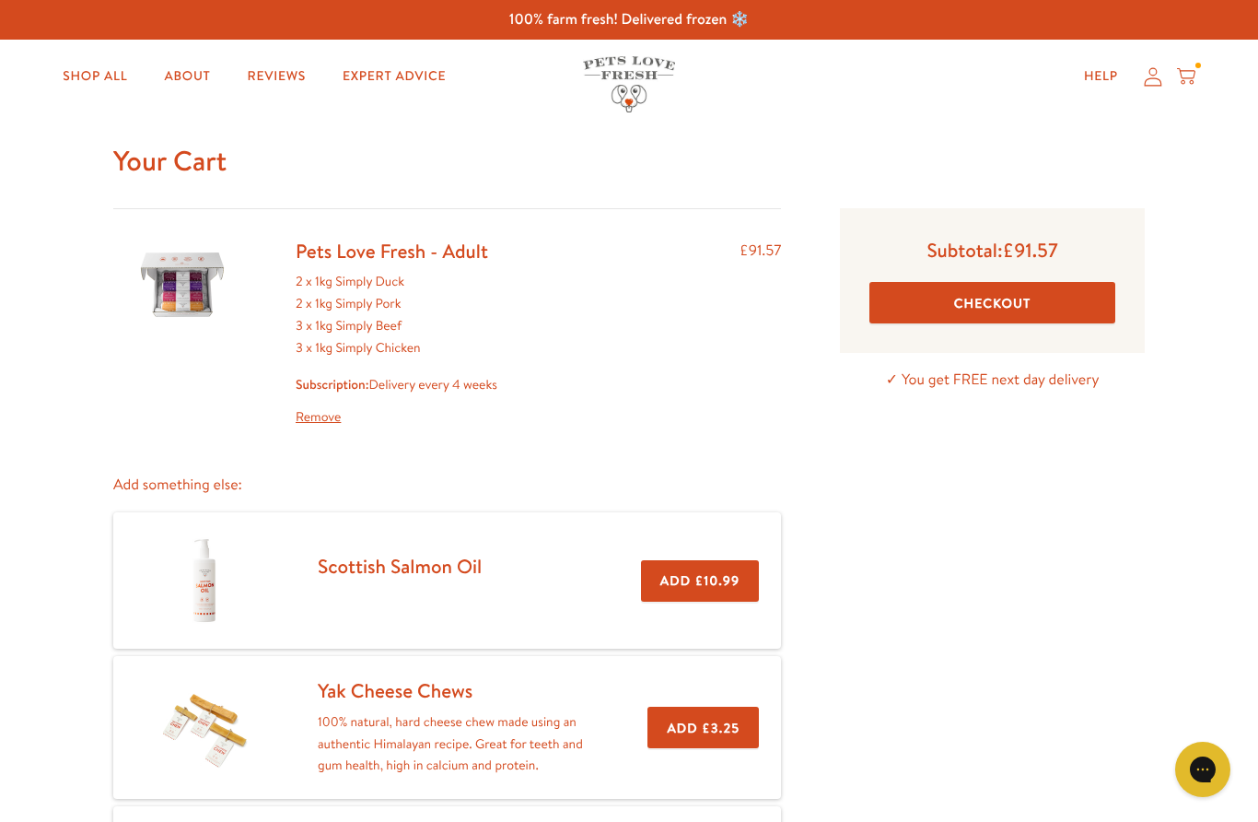
click at [1014, 301] on button "Checkout" at bounding box center [993, 302] width 246 height 41
